Goal: Task Accomplishment & Management: Complete application form

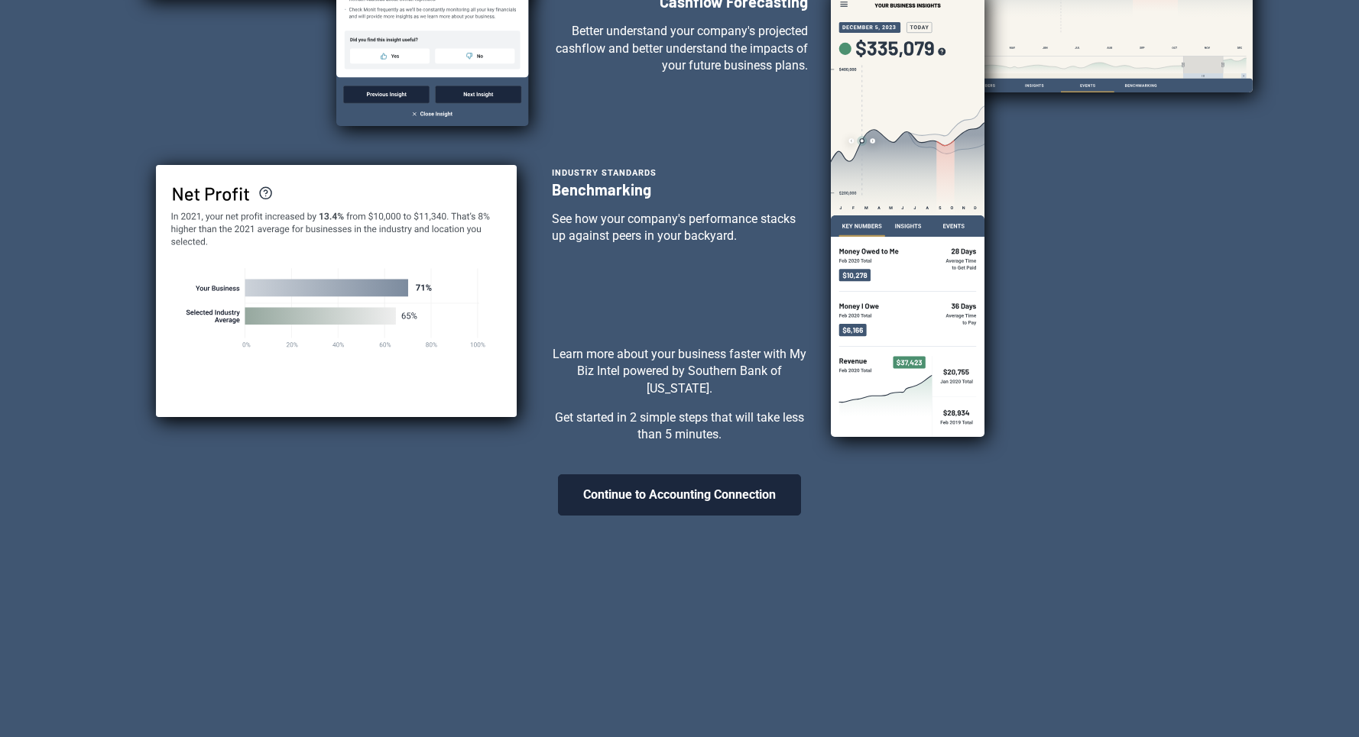
scroll to position [375, 0]
click at [685, 501] on button "Continue to Accounting Connection" at bounding box center [679, 495] width 243 height 41
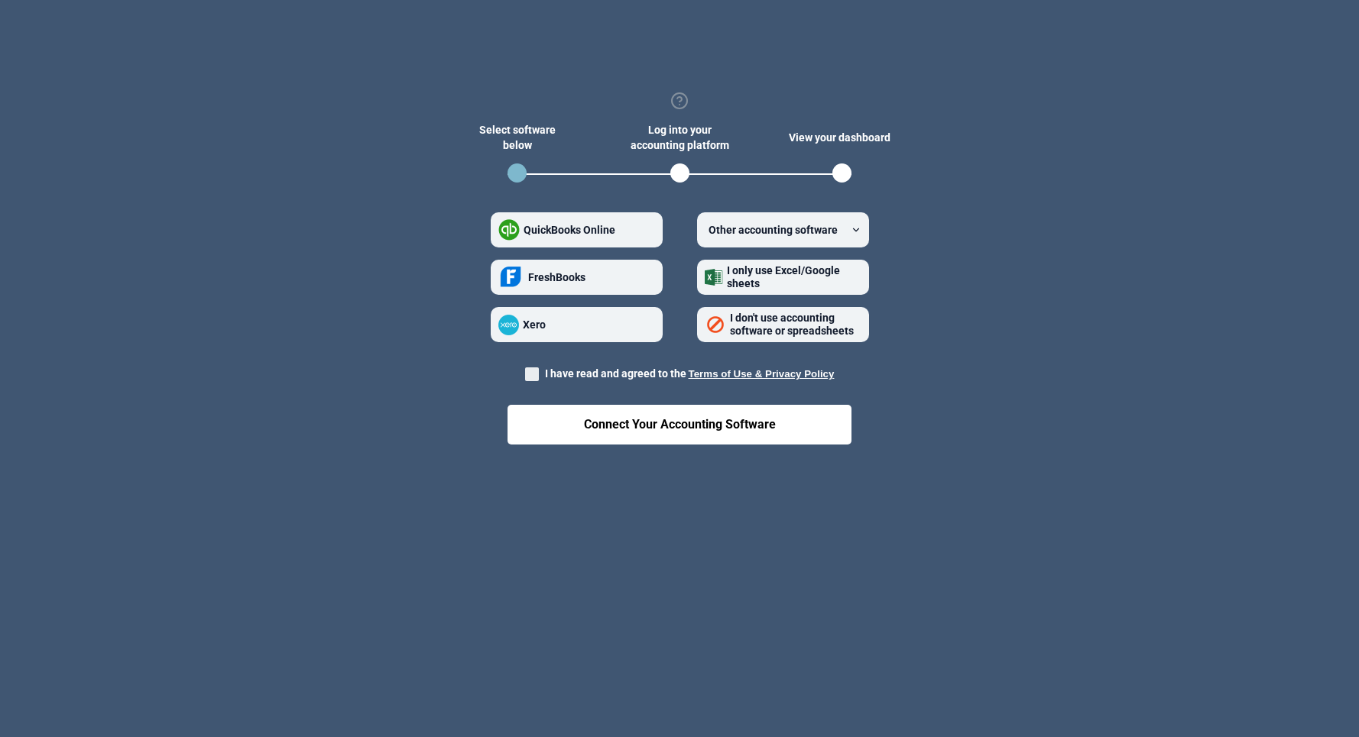
click at [539, 375] on span at bounding box center [532, 375] width 14 height 14
click at [526, 371] on input "I have read and agreed to the Terms of Use & Privacy Policy" at bounding box center [525, 370] width 1 height 1
checkbox input "true"
